Goal: Transaction & Acquisition: Purchase product/service

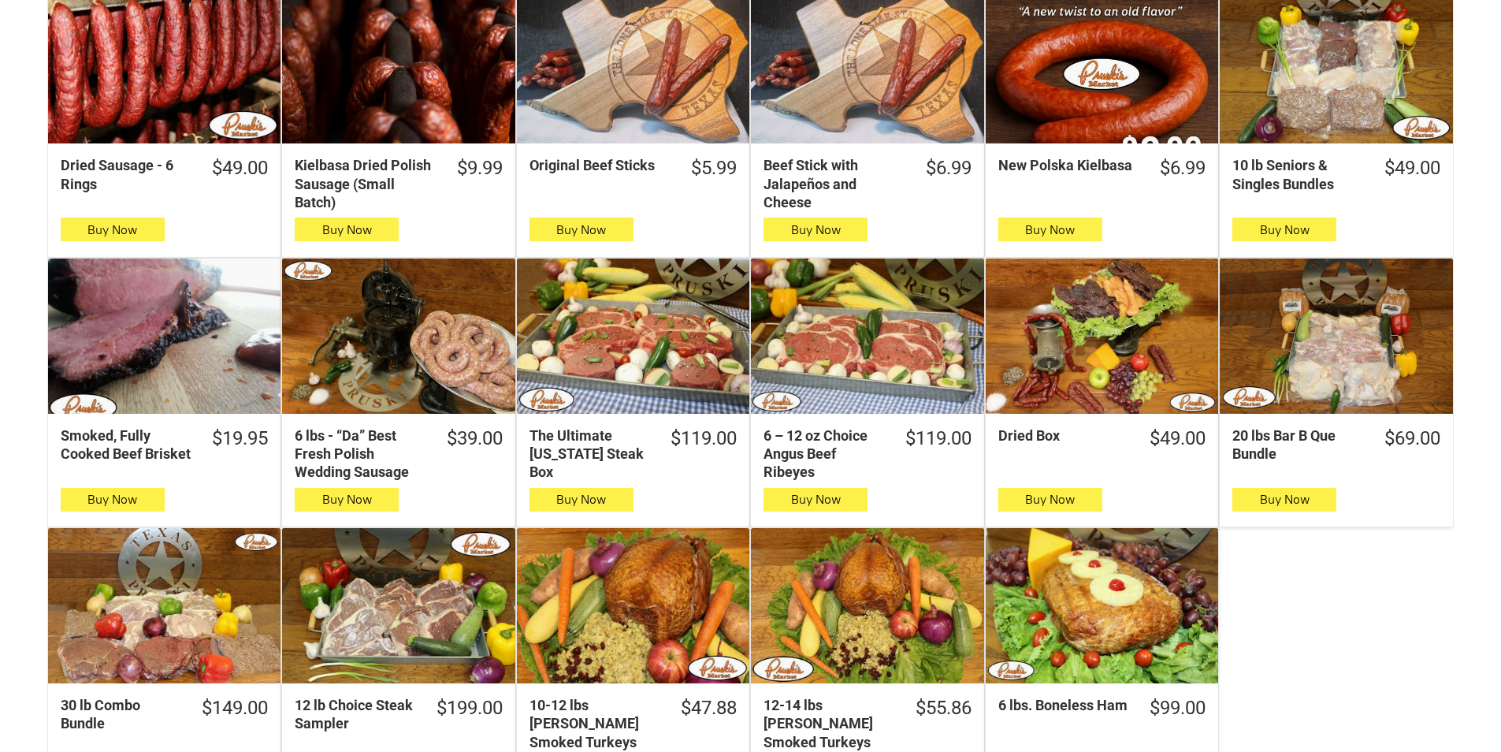
scroll to position [552, 0]
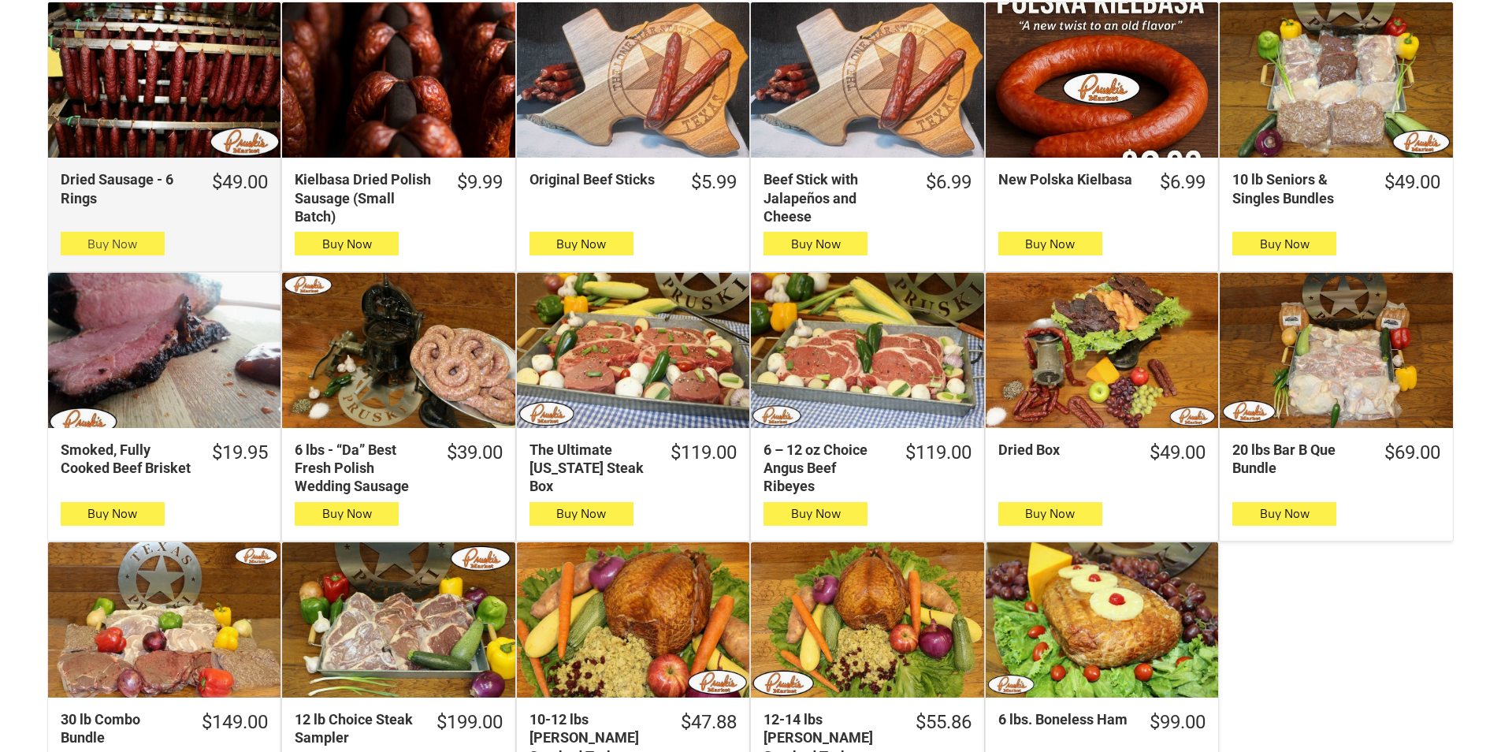
click at [65, 251] on button "Buy Now" at bounding box center [113, 244] width 104 height 24
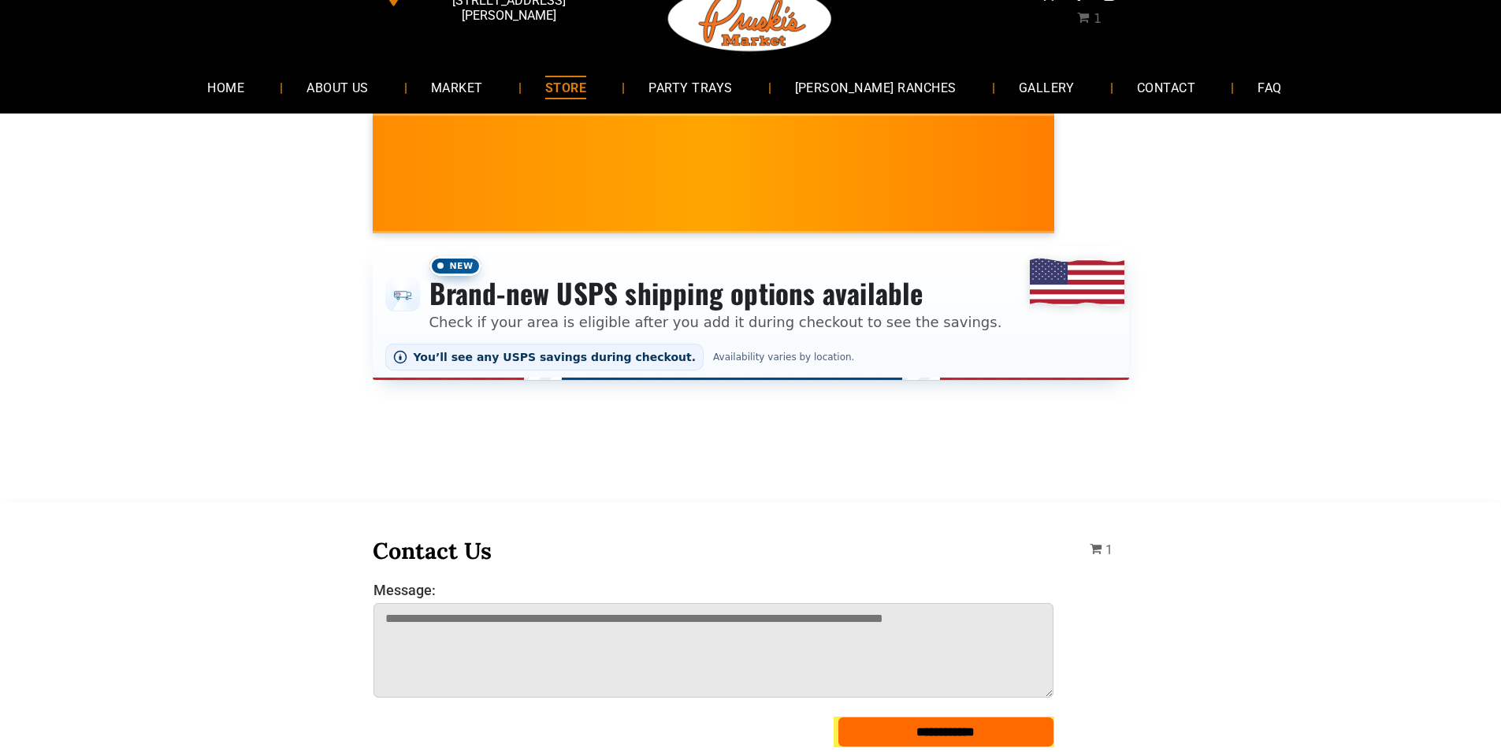
scroll to position [0, 0]
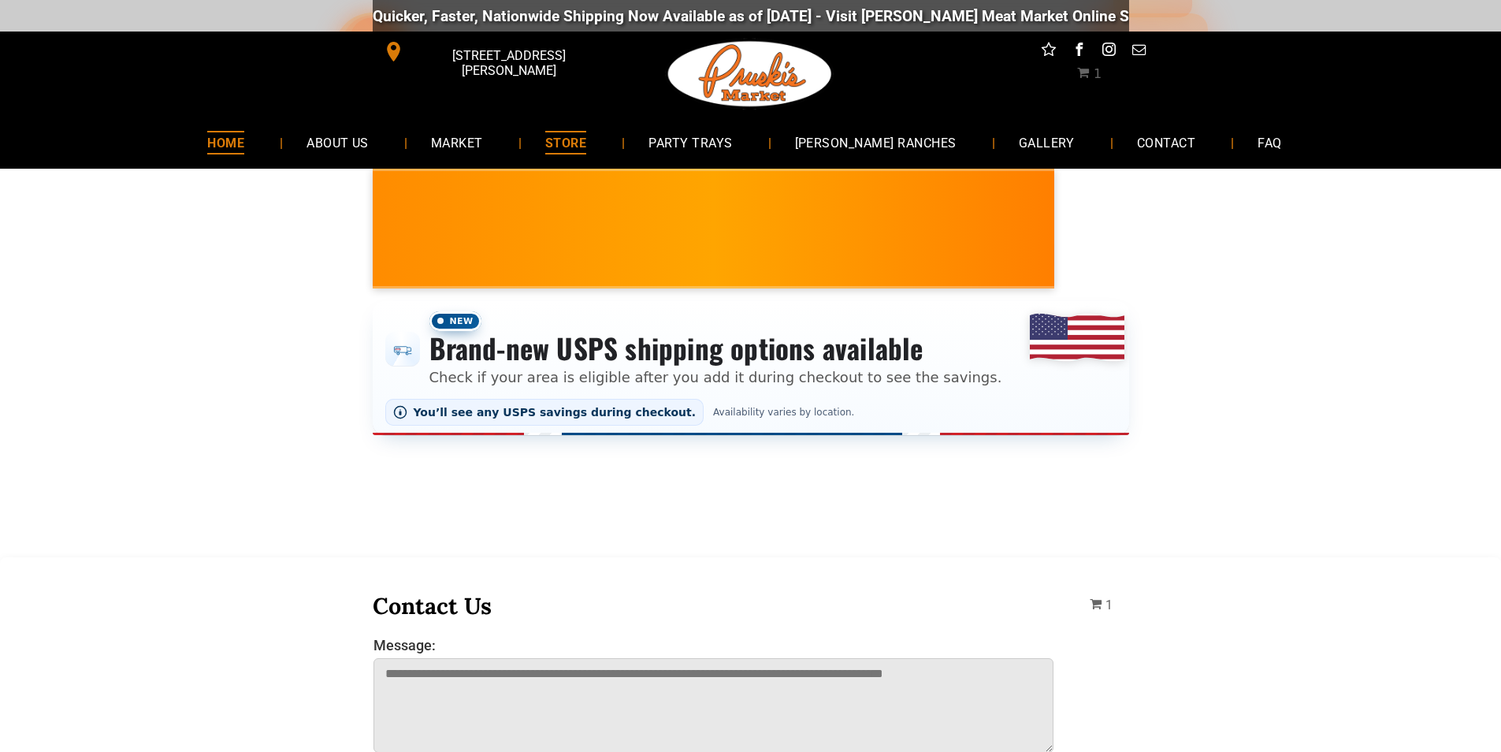
click at [268, 143] on link "HOME" at bounding box center [226, 142] width 84 height 42
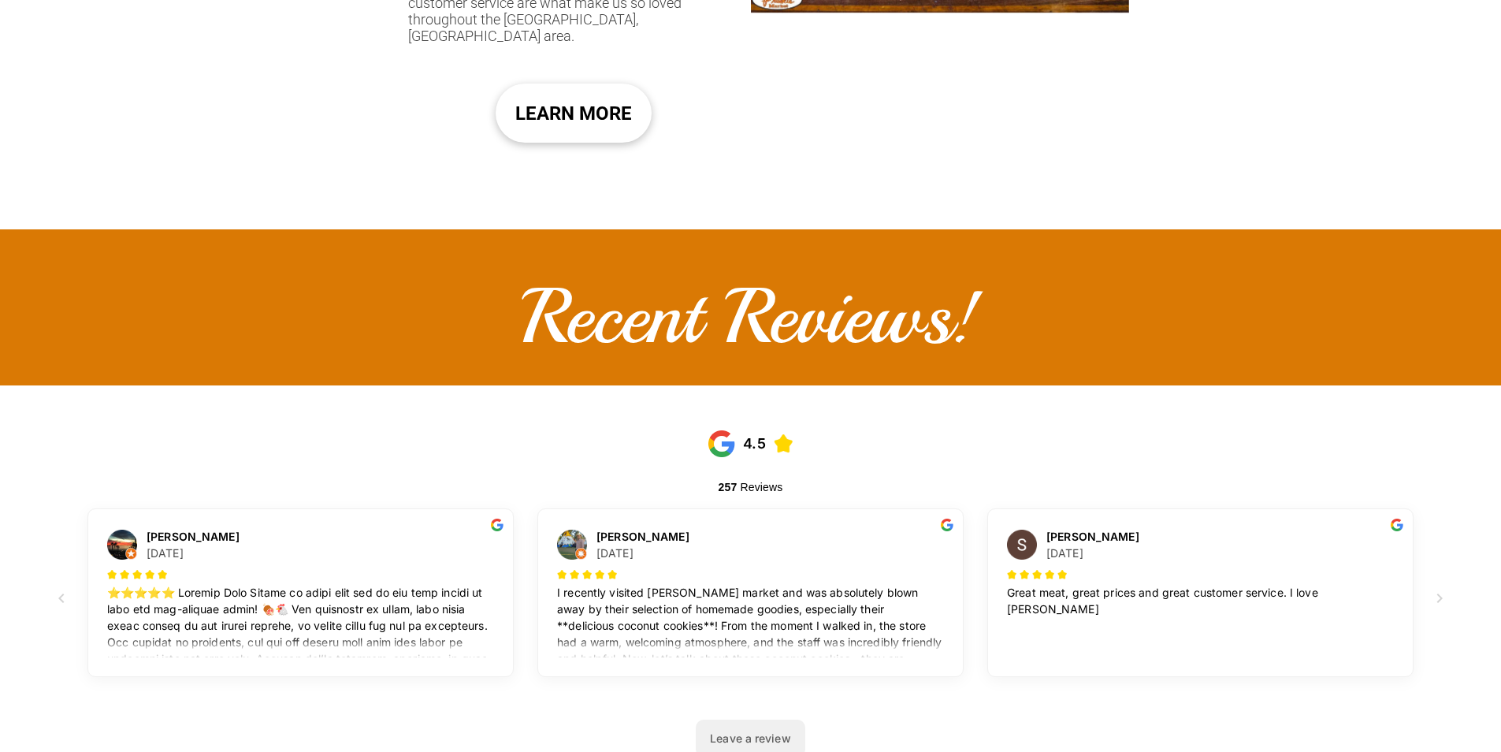
scroll to position [79, 0]
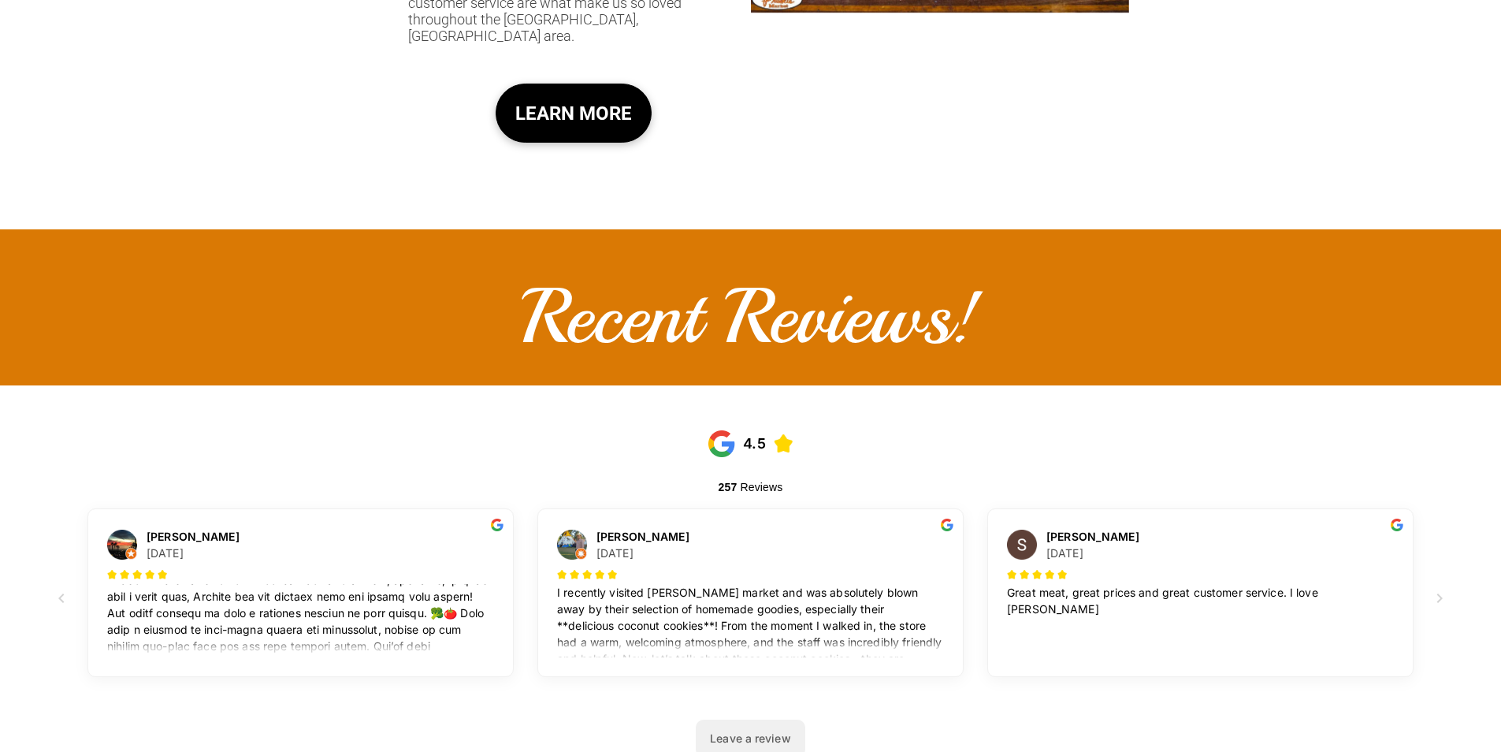
click at [606, 90] on span "LEARN MORE" at bounding box center [573, 113] width 117 height 47
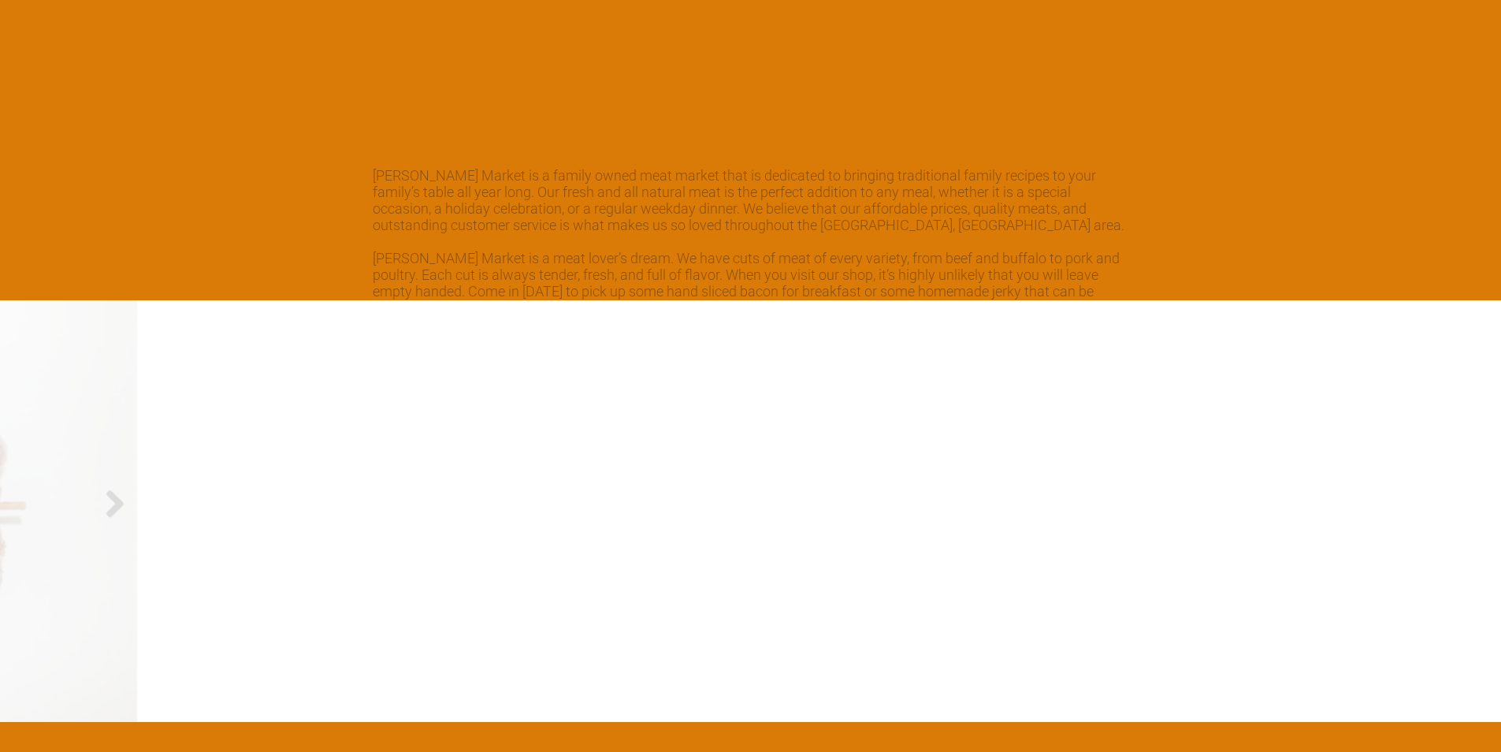
scroll to position [2285, 0]
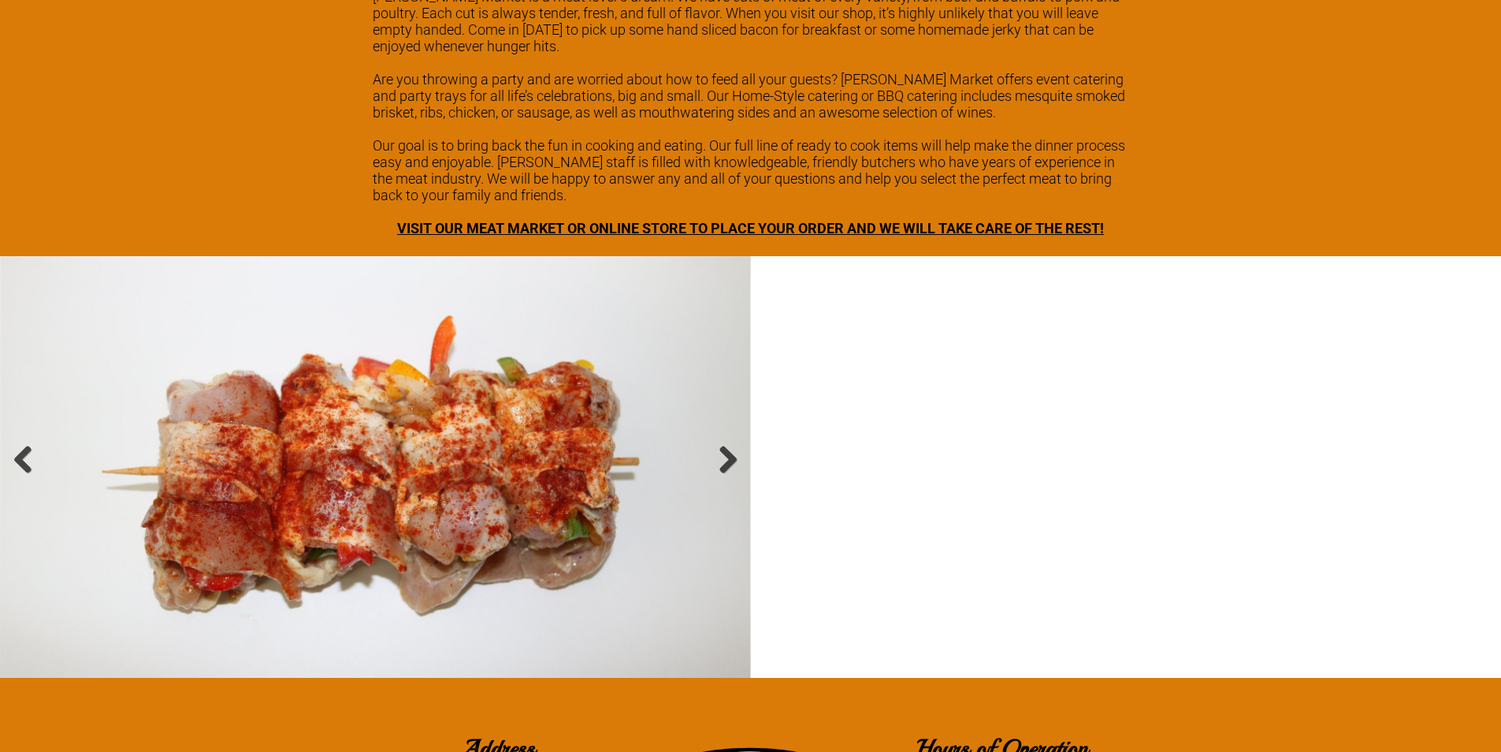
click at [504, 220] on span "VISIT OUR MEAT MARKET OR ONLINE STORE TO PLACE YOUR ORDER AND WE WILL TAKE CARE…" at bounding box center [750, 228] width 707 height 17
